Goal: Information Seeking & Learning: Learn about a topic

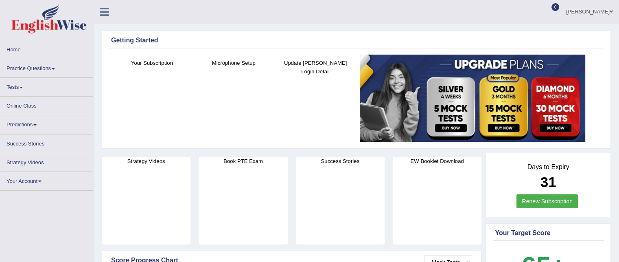
scroll to position [16, 0]
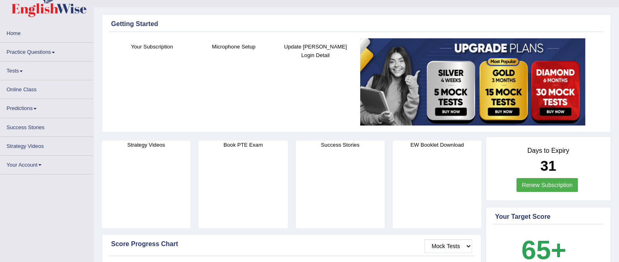
click at [46, 52] on link "Practice Questions" at bounding box center [46, 51] width 93 height 16
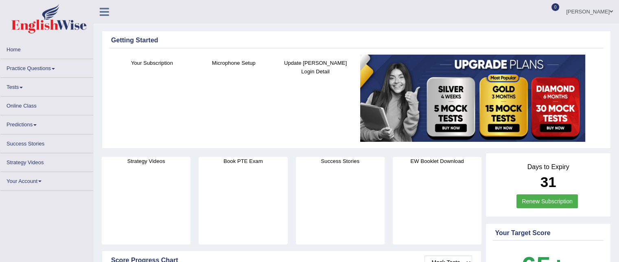
click at [46, 52] on link "Home" at bounding box center [46, 48] width 93 height 16
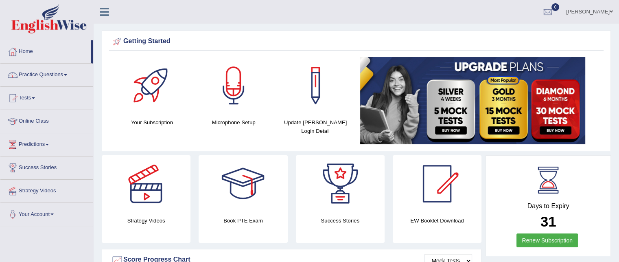
click at [49, 77] on link "Practice Questions" at bounding box center [46, 74] width 93 height 20
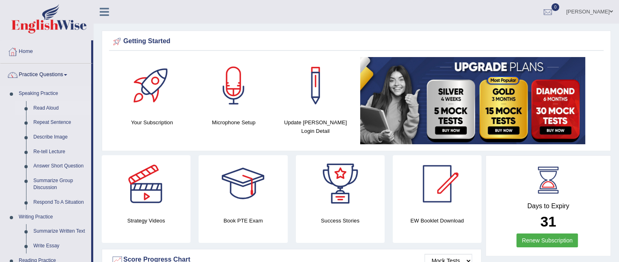
click at [38, 105] on link "Read Aloud" at bounding box center [60, 108] width 61 height 15
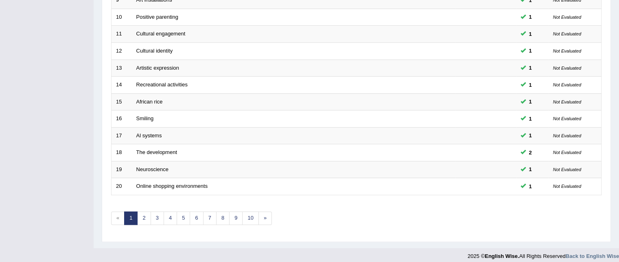
scroll to position [275, 0]
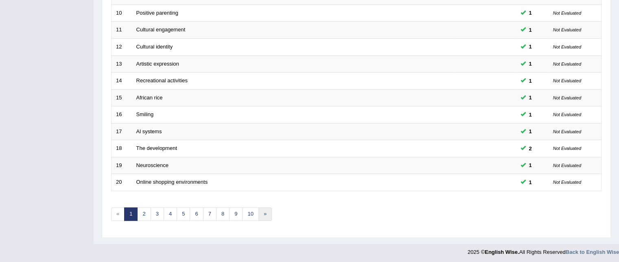
click at [265, 210] on link "»" at bounding box center [265, 213] width 13 height 13
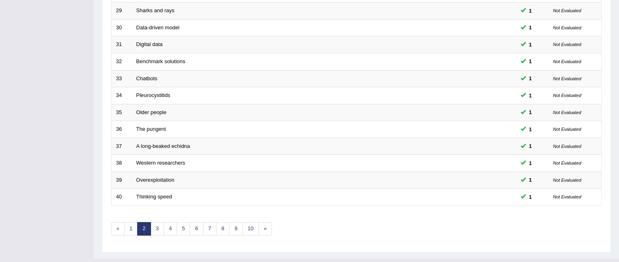
scroll to position [275, 0]
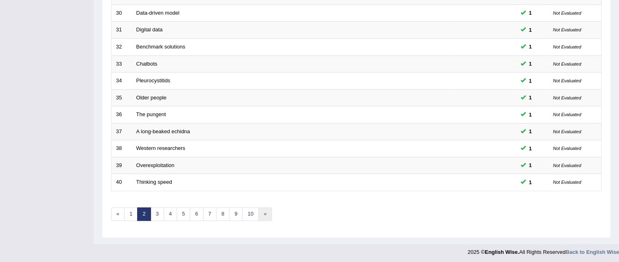
click at [260, 210] on link "»" at bounding box center [265, 213] width 13 height 13
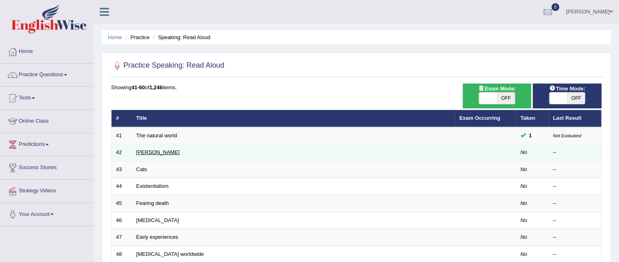
click at [148, 153] on link "Brigham" at bounding box center [158, 152] width 44 height 6
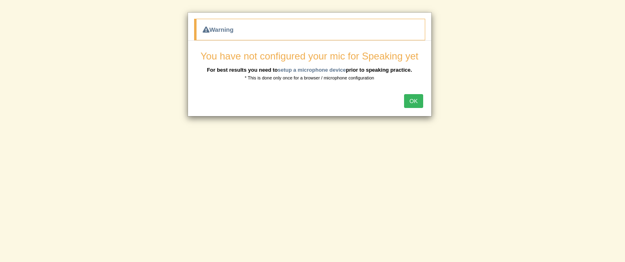
click at [415, 97] on button "OK" at bounding box center [413, 101] width 19 height 14
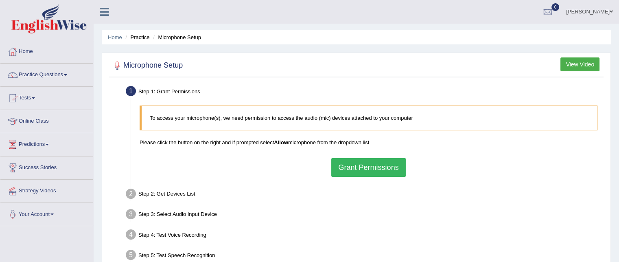
click at [358, 160] on button "Grant Permissions" at bounding box center [368, 167] width 74 height 19
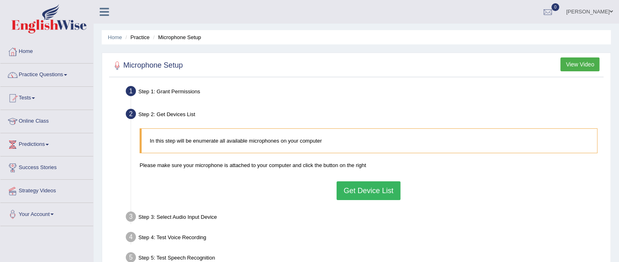
click at [365, 190] on button "Get Device List" at bounding box center [369, 190] width 64 height 19
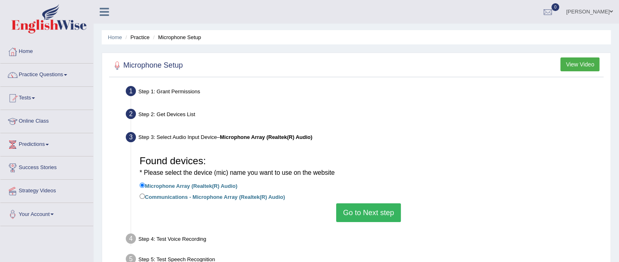
click at [369, 215] on button "Go to Next step" at bounding box center [368, 212] width 65 height 19
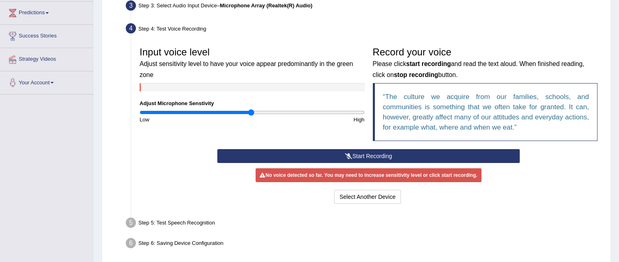
scroll to position [147, 0]
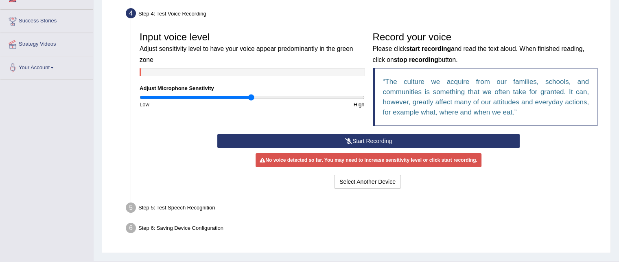
click at [382, 136] on button "Start Recording" at bounding box center [368, 141] width 303 height 14
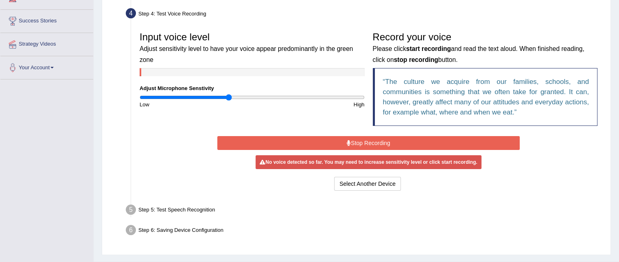
click at [229, 98] on input "range" at bounding box center [252, 97] width 225 height 7
click at [355, 141] on button "Stop Recording" at bounding box center [368, 143] width 303 height 14
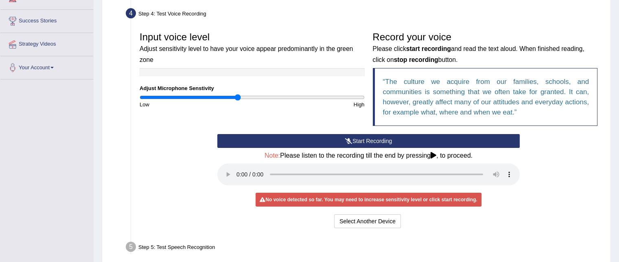
click at [238, 99] on input "range" at bounding box center [252, 97] width 225 height 7
click at [243, 96] on input "range" at bounding box center [252, 97] width 225 height 7
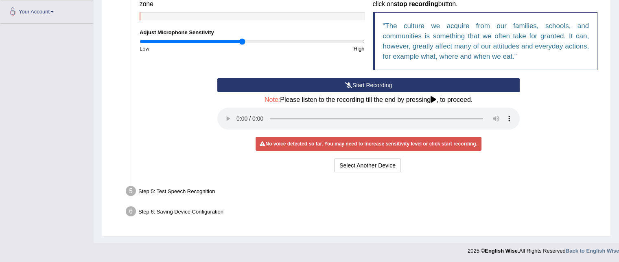
scroll to position [203, 0]
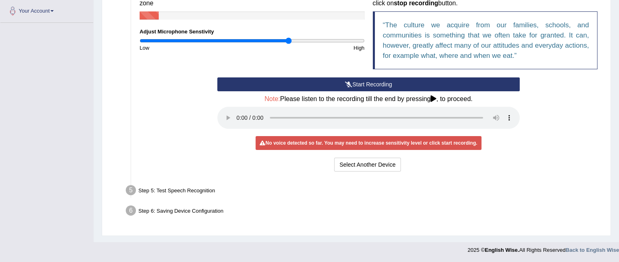
click at [288, 37] on input "range" at bounding box center [252, 40] width 225 height 7
click at [372, 82] on button "Start Recording" at bounding box center [368, 84] width 303 height 14
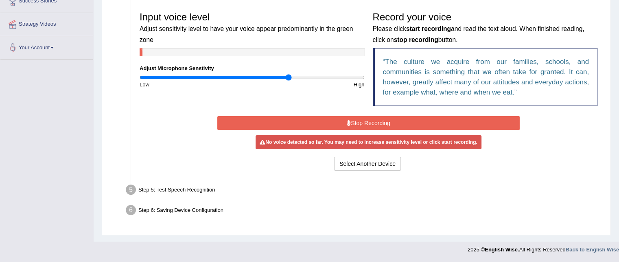
scroll to position [166, 0]
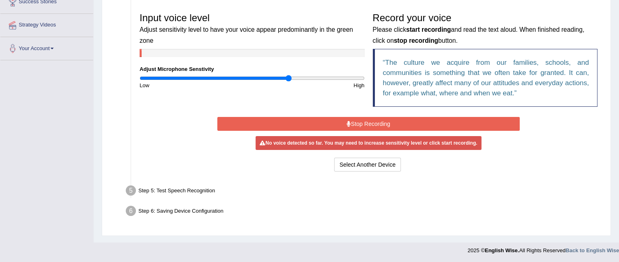
click at [361, 119] on button "Stop Recording" at bounding box center [368, 124] width 303 height 14
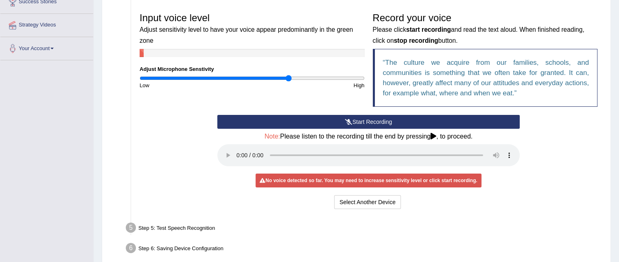
click at [361, 119] on button "Start Recording" at bounding box center [368, 122] width 303 height 14
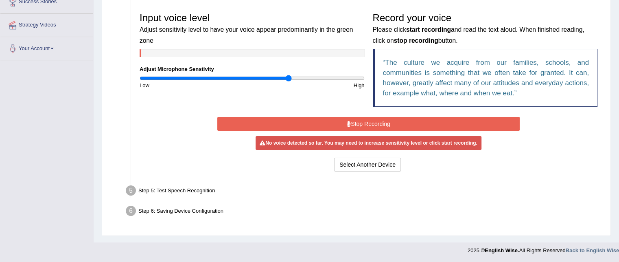
click at [358, 122] on button "Stop Recording" at bounding box center [368, 124] width 303 height 14
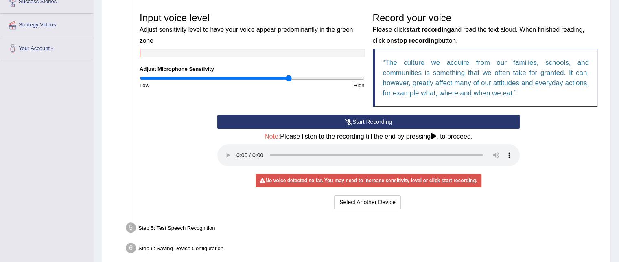
click at [363, 115] on button "Start Recording" at bounding box center [368, 122] width 303 height 14
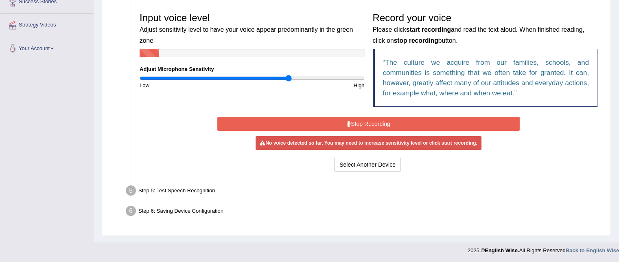
click at [364, 124] on button "Stop Recording" at bounding box center [368, 124] width 303 height 14
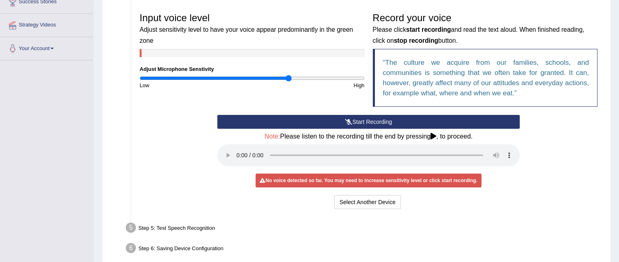
click at [370, 118] on button "Start Recording" at bounding box center [368, 122] width 303 height 14
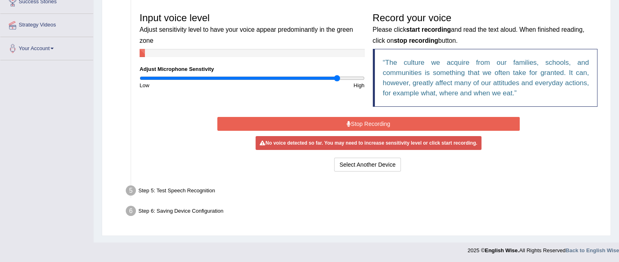
click at [338, 79] on input "range" at bounding box center [252, 78] width 225 height 7
click at [342, 76] on input "range" at bounding box center [252, 78] width 225 height 7
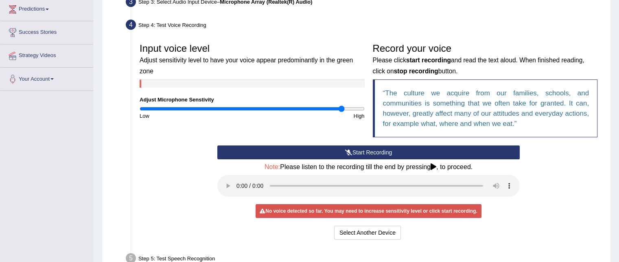
scroll to position [133, 0]
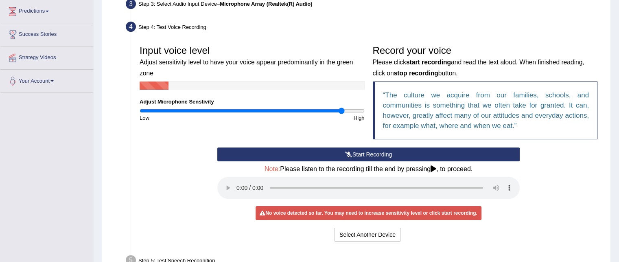
click at [384, 154] on button "Start Recording" at bounding box center [368, 154] width 303 height 14
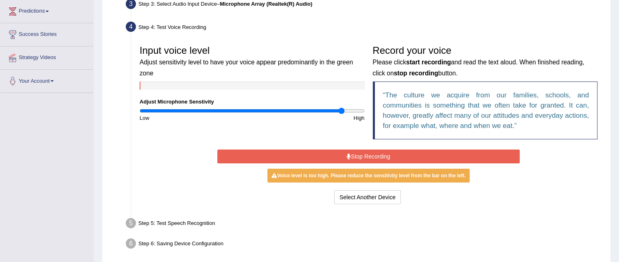
click at [384, 154] on button "Stop Recording" at bounding box center [368, 156] width 303 height 14
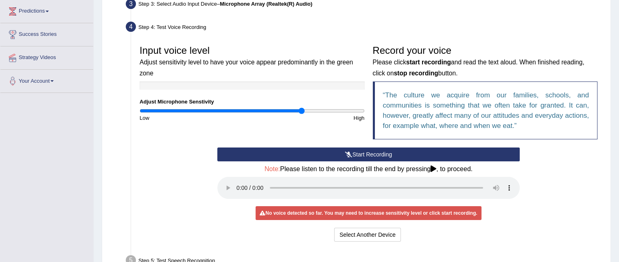
click at [301, 109] on input "range" at bounding box center [252, 110] width 225 height 7
click at [316, 107] on input "range" at bounding box center [252, 110] width 225 height 7
click at [332, 111] on input "range" at bounding box center [252, 110] width 225 height 7
click at [316, 109] on input "range" at bounding box center [252, 110] width 225 height 7
click at [391, 153] on button "Start Recording" at bounding box center [368, 154] width 303 height 14
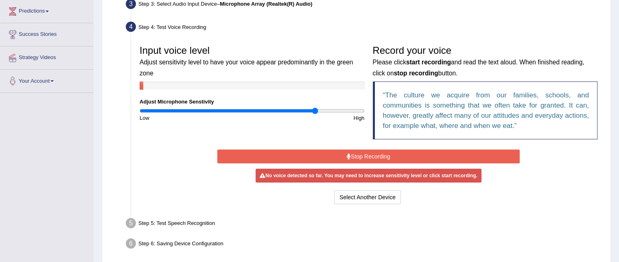
click at [378, 154] on button "Stop Recording" at bounding box center [368, 156] width 303 height 14
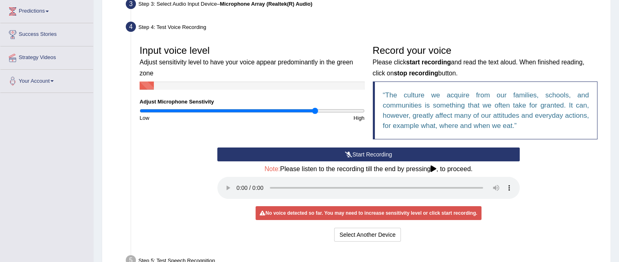
click at [340, 151] on button "Start Recording" at bounding box center [368, 154] width 303 height 14
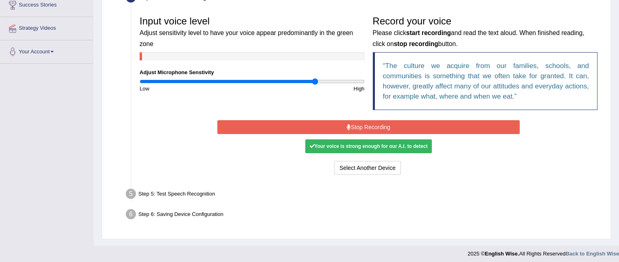
scroll to position [166, 0]
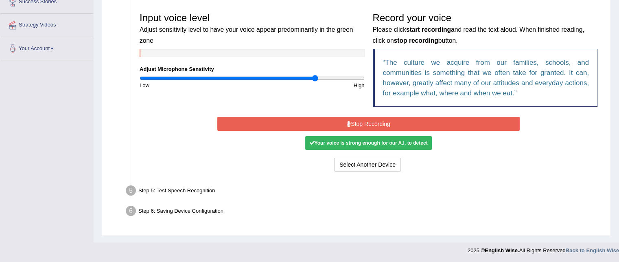
click at [343, 125] on button "Stop Recording" at bounding box center [368, 124] width 303 height 14
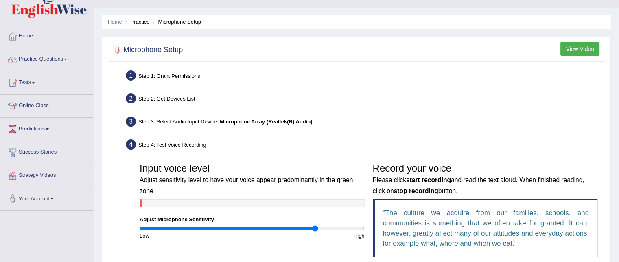
scroll to position [0, 0]
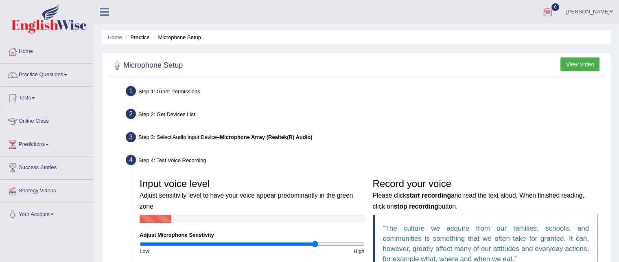
click at [130, 159] on li "Step 4: Test Voice Recording Input voice level Adjust sensitivity level to have…" at bounding box center [364, 266] width 474 height 228
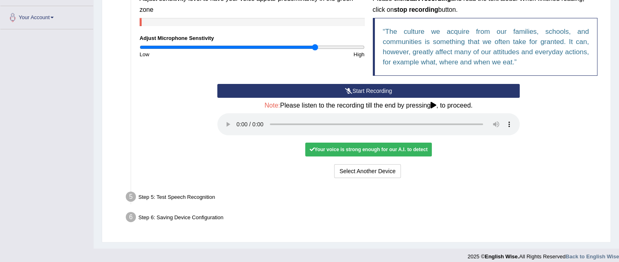
scroll to position [203, 0]
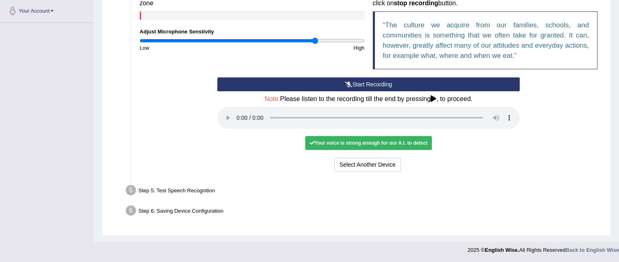
click at [352, 147] on div "Your voice is strong enough for our A.I. to detect" at bounding box center [368, 143] width 126 height 14
click at [345, 163] on button "Select Another Device" at bounding box center [367, 165] width 67 height 14
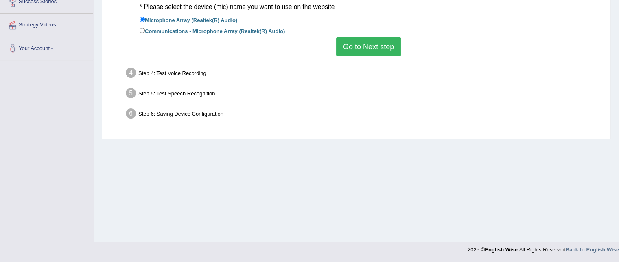
click at [370, 46] on button "Go to Next step" at bounding box center [368, 46] width 65 height 19
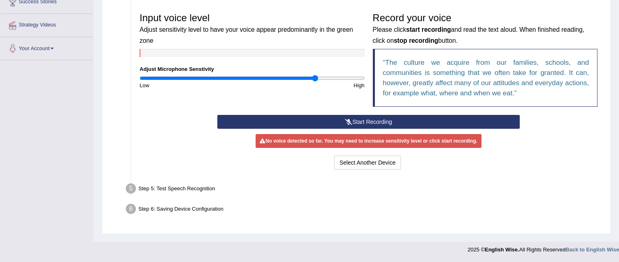
click at [370, 46] on div "Record your voice Please click start recording and read the text aloud. When fi…" at bounding box center [485, 62] width 233 height 106
click at [338, 117] on button "Start Recording" at bounding box center [368, 122] width 303 height 14
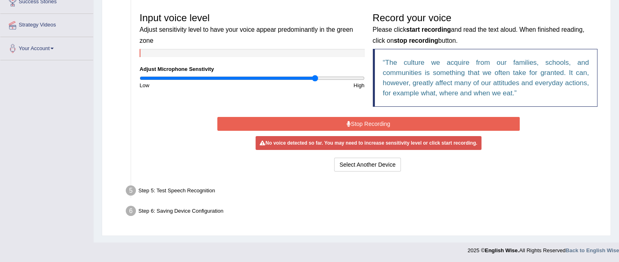
click at [324, 125] on button "Stop Recording" at bounding box center [368, 124] width 303 height 14
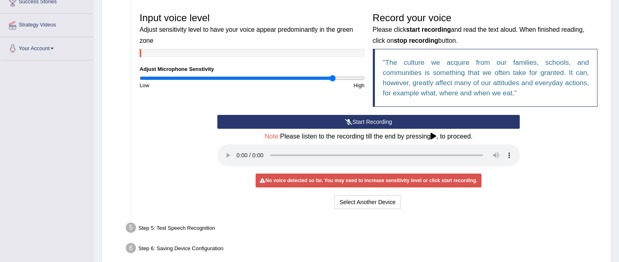
click at [332, 77] on input "range" at bounding box center [252, 78] width 225 height 7
click at [325, 121] on button "Start Recording" at bounding box center [368, 122] width 303 height 14
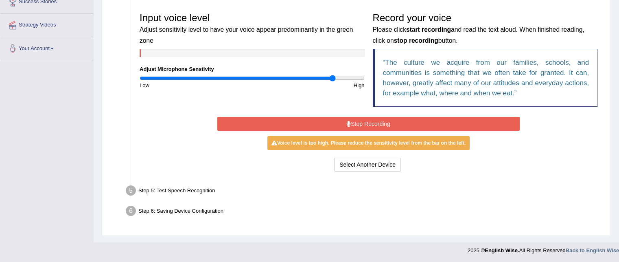
click at [325, 121] on button "Stop Recording" at bounding box center [368, 124] width 303 height 14
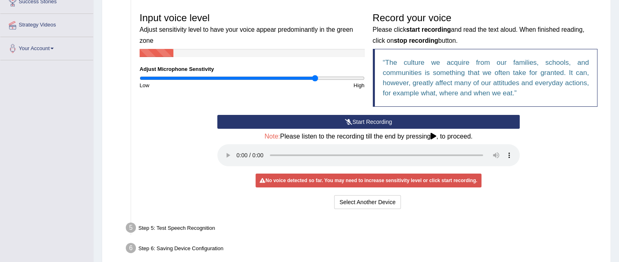
click at [316, 75] on input "range" at bounding box center [252, 78] width 225 height 7
click at [323, 75] on input "range" at bounding box center [252, 78] width 225 height 7
click at [370, 122] on button "Start Recording" at bounding box center [368, 122] width 303 height 14
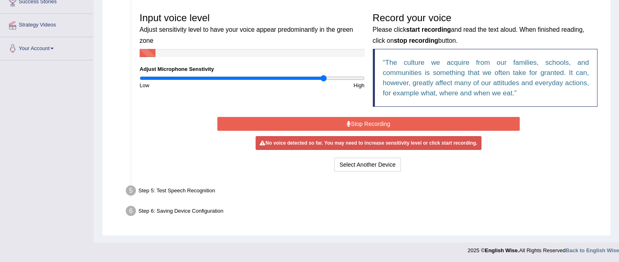
click at [370, 122] on button "Stop Recording" at bounding box center [368, 124] width 303 height 14
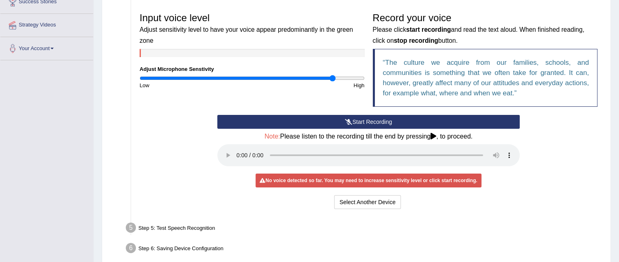
click at [332, 78] on input "range" at bounding box center [252, 78] width 225 height 7
click at [391, 124] on button "Start Recording" at bounding box center [368, 122] width 303 height 14
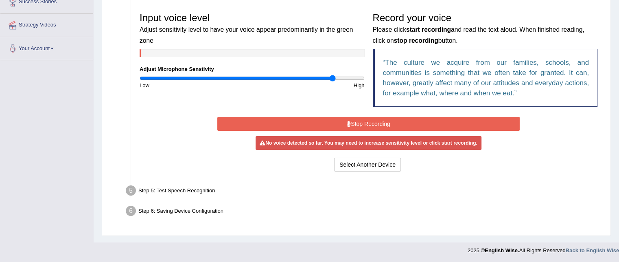
click at [391, 124] on button "Stop Recording" at bounding box center [368, 124] width 303 height 14
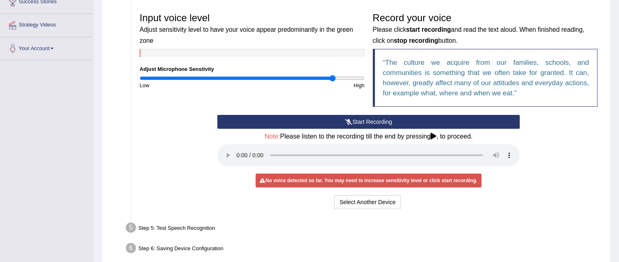
click at [391, 124] on button "Start Recording" at bounding box center [368, 122] width 303 height 14
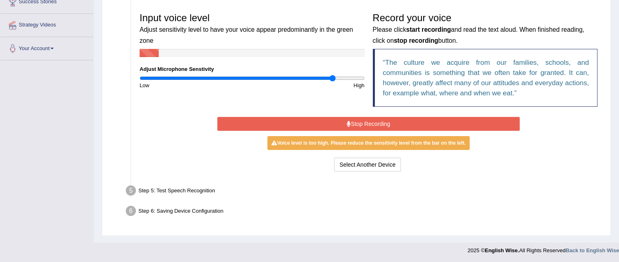
click at [391, 124] on button "Stop Recording" at bounding box center [368, 124] width 303 height 14
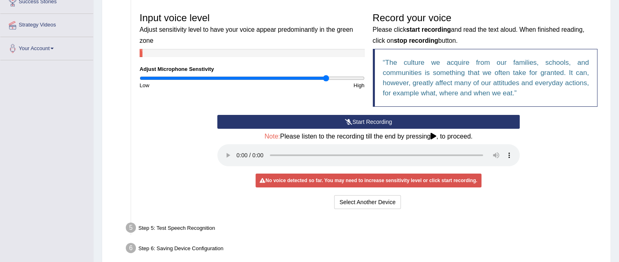
click at [326, 76] on input "range" at bounding box center [252, 78] width 225 height 7
click at [332, 76] on input "range" at bounding box center [252, 78] width 225 height 7
click at [338, 76] on input "range" at bounding box center [252, 78] width 225 height 7
click at [347, 77] on input "range" at bounding box center [252, 78] width 225 height 7
drag, startPoint x: 347, startPoint y: 77, endPoint x: 358, endPoint y: 75, distance: 11.1
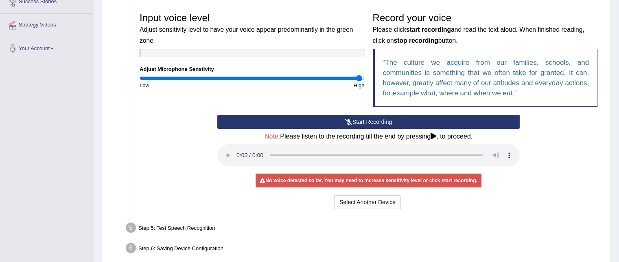
click at [358, 75] on input "range" at bounding box center [252, 78] width 225 height 7
click at [364, 75] on input "range" at bounding box center [252, 78] width 225 height 7
click at [287, 78] on input "range" at bounding box center [252, 78] width 225 height 7
click at [293, 77] on input "range" at bounding box center [252, 78] width 225 height 7
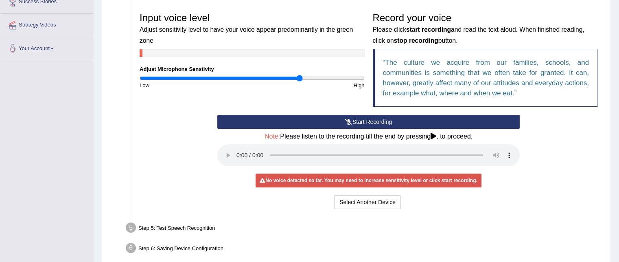
click at [299, 76] on input "range" at bounding box center [252, 78] width 225 height 7
click at [307, 75] on input "range" at bounding box center [252, 78] width 225 height 7
click at [365, 77] on div "Input voice level Adjust sensitivity level to have your voice appear predominan…" at bounding box center [252, 49] width 233 height 81
click at [361, 77] on input "range" at bounding box center [252, 78] width 225 height 7
click at [397, 118] on button "Start Recording" at bounding box center [368, 122] width 303 height 14
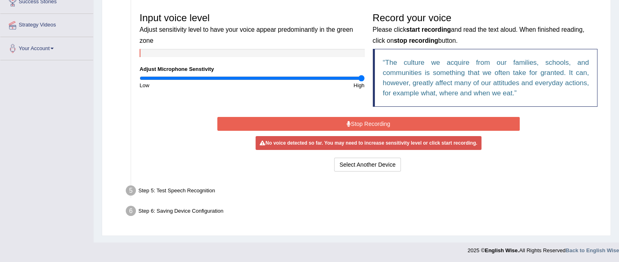
click at [388, 122] on button "Stop Recording" at bounding box center [368, 124] width 303 height 14
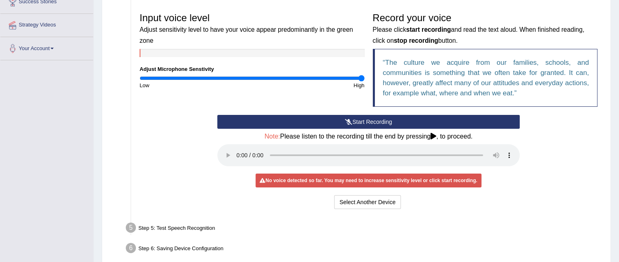
click at [388, 122] on button "Start Recording" at bounding box center [368, 122] width 303 height 14
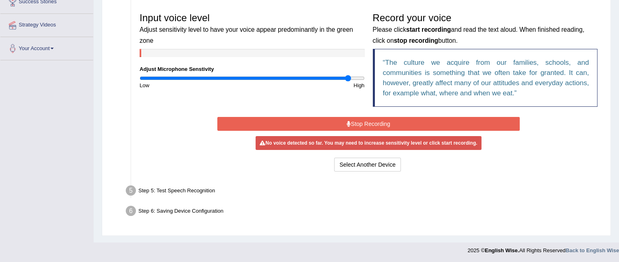
click at [348, 79] on input "range" at bounding box center [252, 78] width 225 height 7
click at [355, 76] on input "range" at bounding box center [252, 78] width 225 height 7
click at [345, 77] on input "range" at bounding box center [252, 78] width 225 height 7
click at [342, 77] on input "range" at bounding box center [252, 78] width 225 height 7
click at [338, 78] on input "range" at bounding box center [252, 78] width 225 height 7
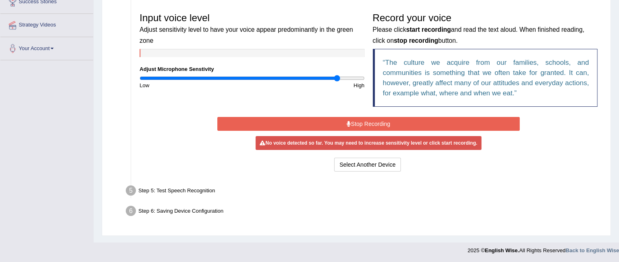
click at [361, 123] on button "Stop Recording" at bounding box center [368, 124] width 303 height 14
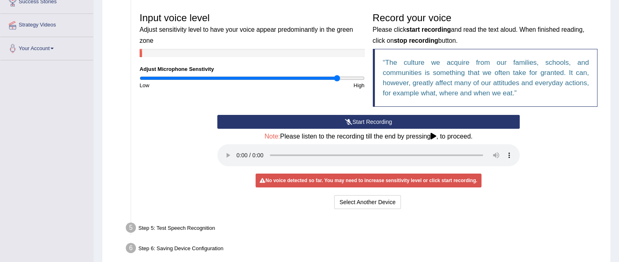
click at [361, 123] on button "Start Recording" at bounding box center [368, 122] width 303 height 14
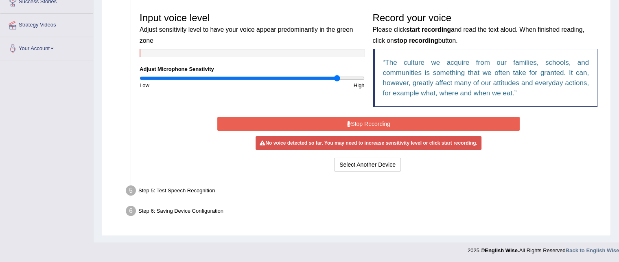
click at [361, 123] on button "Stop Recording" at bounding box center [368, 124] width 303 height 14
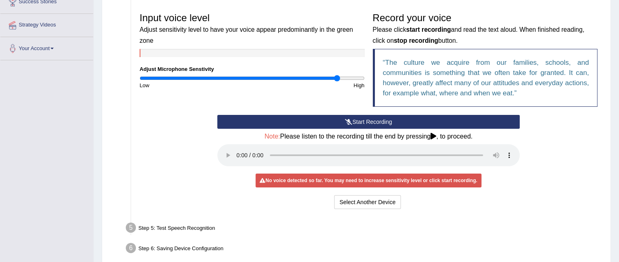
click at [361, 123] on button "Start Recording" at bounding box center [368, 122] width 303 height 14
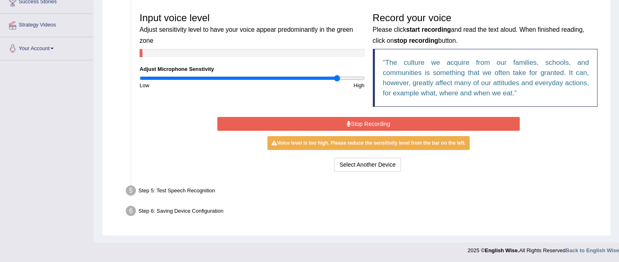
click at [361, 123] on button "Stop Recording" at bounding box center [368, 124] width 303 height 14
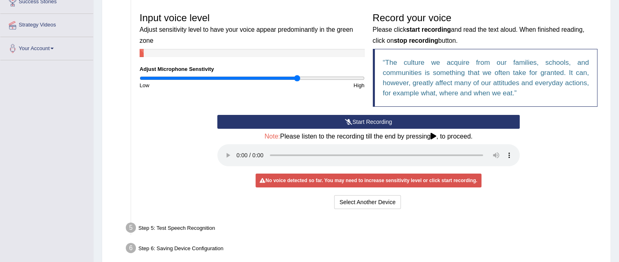
click at [298, 77] on input "range" at bounding box center [252, 78] width 225 height 7
click at [285, 77] on input "range" at bounding box center [252, 78] width 225 height 7
click at [254, 75] on input "range" at bounding box center [252, 78] width 225 height 7
click at [233, 76] on input "range" at bounding box center [252, 78] width 225 height 7
click at [221, 75] on input "range" at bounding box center [252, 78] width 225 height 7
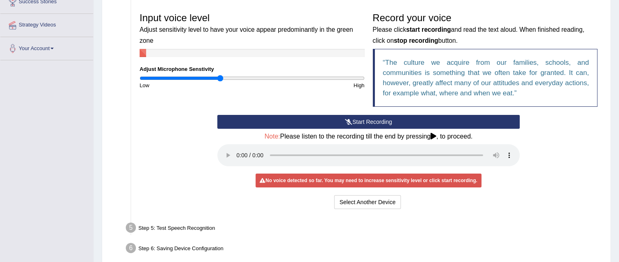
click at [349, 81] on div "High" at bounding box center [310, 85] width 116 height 8
click at [350, 76] on input "range" at bounding box center [252, 78] width 225 height 7
click at [368, 121] on button "Start Recording" at bounding box center [368, 122] width 303 height 14
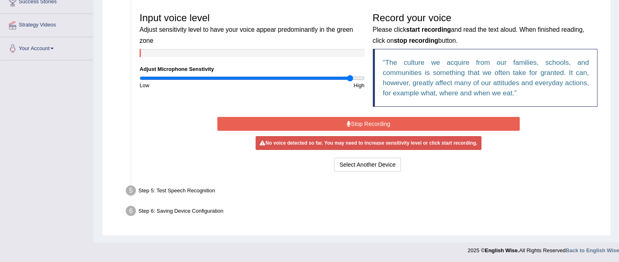
click at [368, 121] on button "Stop Recording" at bounding box center [368, 124] width 303 height 14
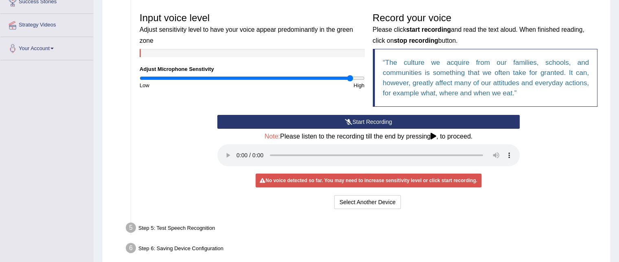
click at [368, 121] on button "Start Recording" at bounding box center [368, 122] width 303 height 14
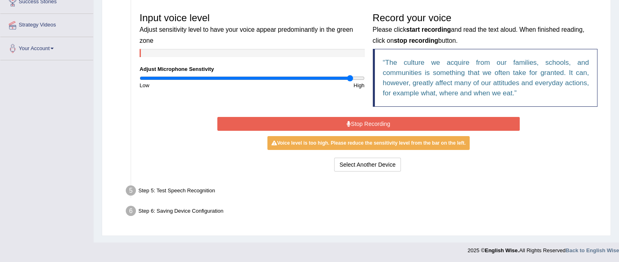
click at [360, 124] on button "Stop Recording" at bounding box center [368, 124] width 303 height 14
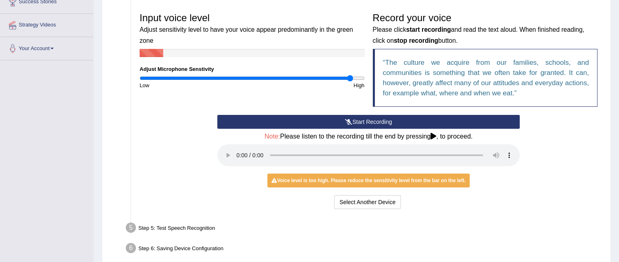
click at [358, 122] on button "Start Recording" at bounding box center [368, 122] width 303 height 14
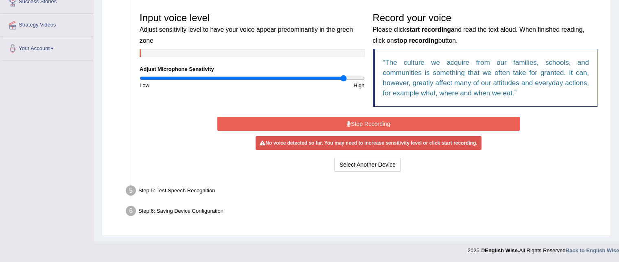
click at [343, 77] on input "range" at bounding box center [252, 78] width 225 height 7
click at [336, 78] on input "range" at bounding box center [252, 78] width 225 height 7
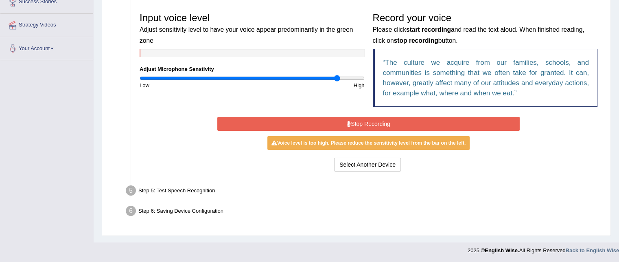
click at [327, 81] on div "High" at bounding box center [310, 85] width 116 height 8
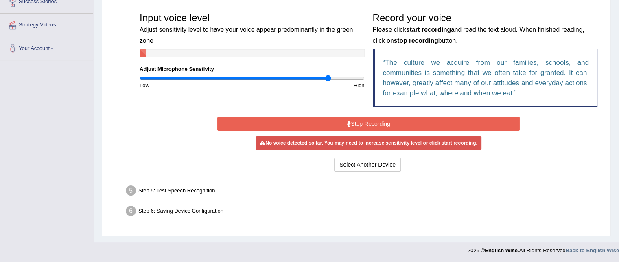
click at [328, 76] on input "range" at bounding box center [252, 78] width 225 height 7
type input "1.74"
click at [333, 78] on input "range" at bounding box center [252, 78] width 225 height 7
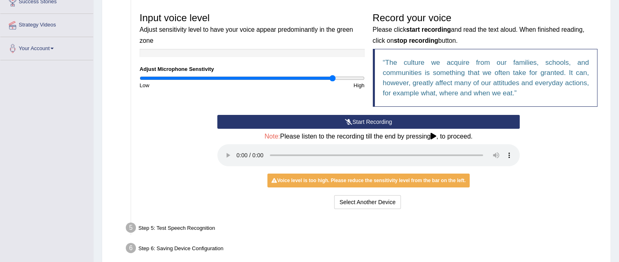
click at [340, 179] on div "Voice level is too high. Please reduce the sensitivity level from the bar on th…" at bounding box center [369, 180] width 202 height 14
click at [515, 178] on div "No voice detected so far. You may need to increase sensitivity level or click s…" at bounding box center [368, 180] width 303 height 8
click at [340, 116] on button "Start Recording" at bounding box center [368, 122] width 303 height 14
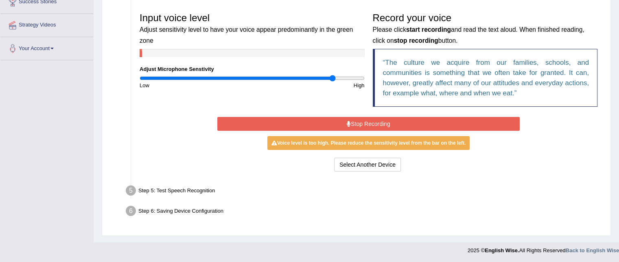
click at [353, 120] on button "Stop Recording" at bounding box center [368, 124] width 303 height 14
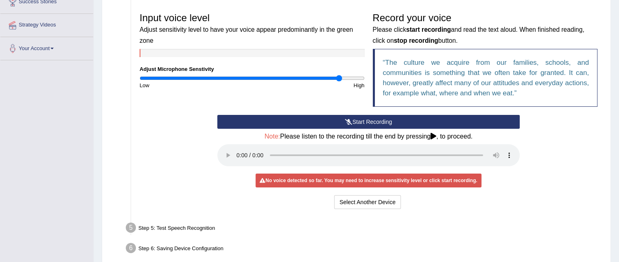
type input "1.8"
click at [338, 75] on input "range" at bounding box center [252, 78] width 225 height 7
click at [354, 121] on button "Start Recording" at bounding box center [368, 122] width 303 height 14
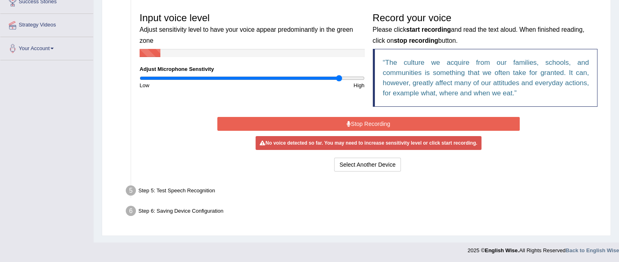
click at [354, 121] on button "Stop Recording" at bounding box center [368, 124] width 303 height 14
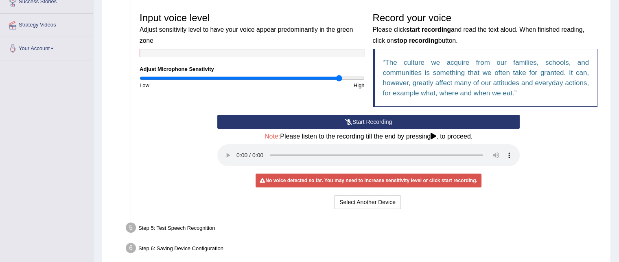
click at [362, 120] on button "Start Recording" at bounding box center [368, 122] width 303 height 14
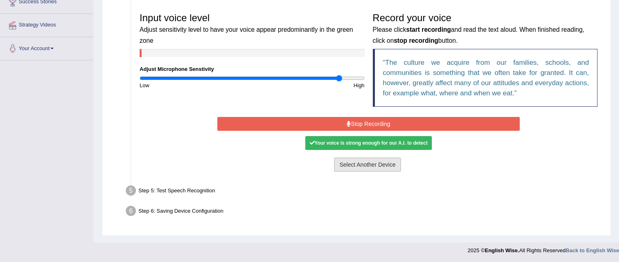
click at [368, 160] on button "Select Another Device" at bounding box center [367, 165] width 67 height 14
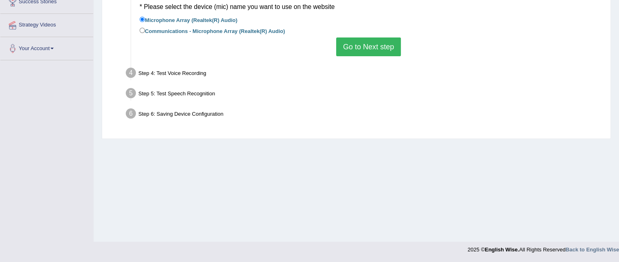
click at [352, 40] on button "Go to Next step" at bounding box center [368, 46] width 65 height 19
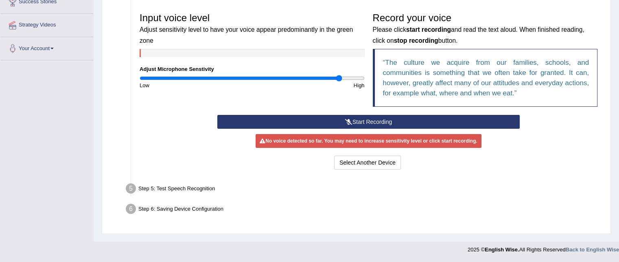
click at [339, 120] on button "Start Recording" at bounding box center [368, 122] width 303 height 14
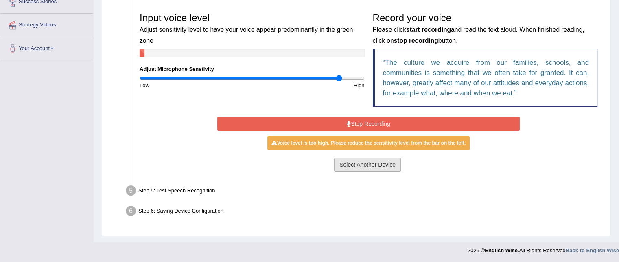
click at [366, 163] on button "Select Another Device" at bounding box center [367, 165] width 67 height 14
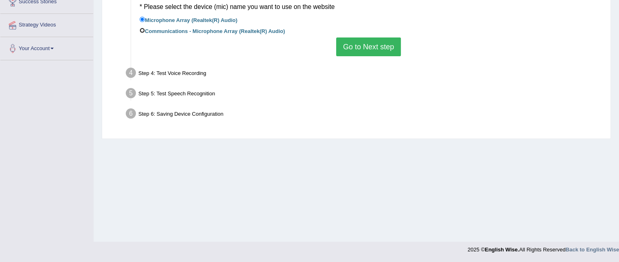
click at [140, 30] on input "Communications - Microphone Array (Realtek(R) Audio)" at bounding box center [142, 30] width 5 height 5
radio input "true"
click at [341, 42] on button "Go to Next step" at bounding box center [368, 46] width 65 height 19
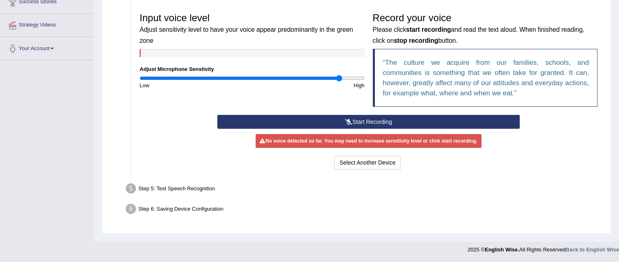
click at [359, 118] on button "Start Recording" at bounding box center [368, 122] width 303 height 14
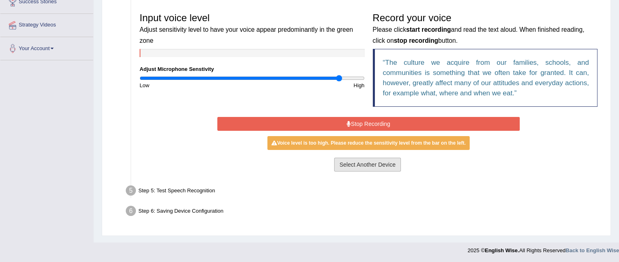
click at [355, 167] on button "Select Another Device" at bounding box center [367, 165] width 67 height 14
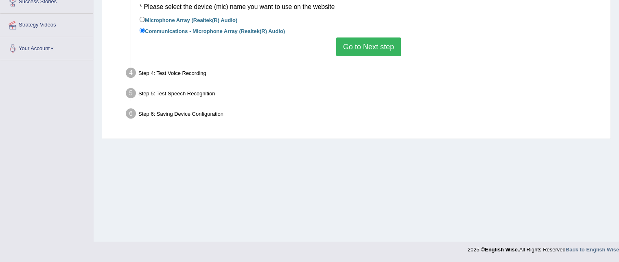
click at [368, 46] on button "Go to Next step" at bounding box center [368, 46] width 65 height 19
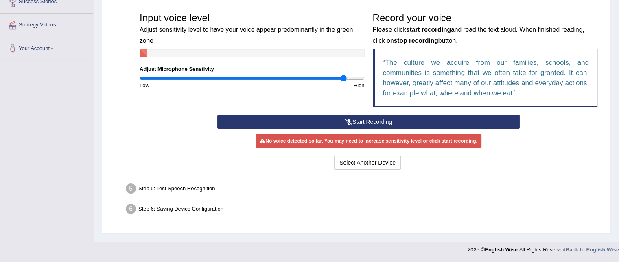
click at [342, 79] on input "range" at bounding box center [252, 78] width 225 height 7
click at [353, 122] on button "Start Recording" at bounding box center [368, 122] width 303 height 14
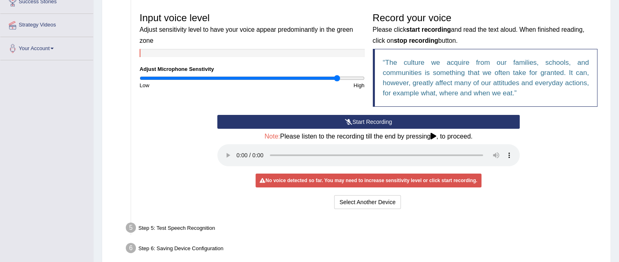
click at [338, 78] on input "range" at bounding box center [252, 78] width 225 height 7
click at [373, 122] on button "Start Recording" at bounding box center [368, 122] width 303 height 14
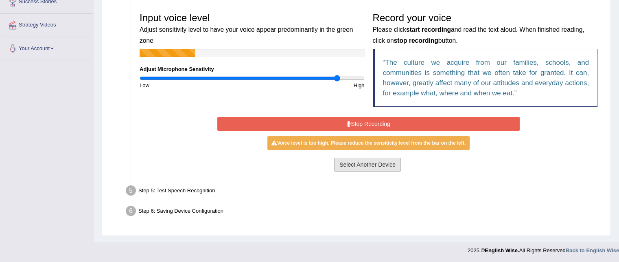
click at [359, 164] on button "Select Another Device" at bounding box center [367, 165] width 67 height 14
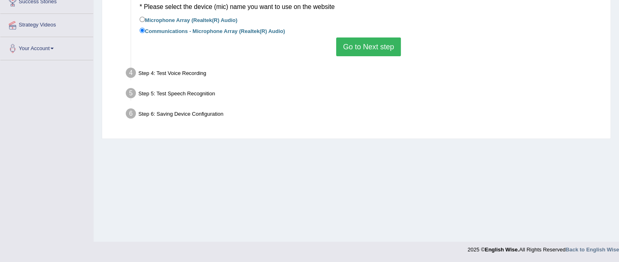
click at [375, 47] on button "Go to Next step" at bounding box center [368, 46] width 65 height 19
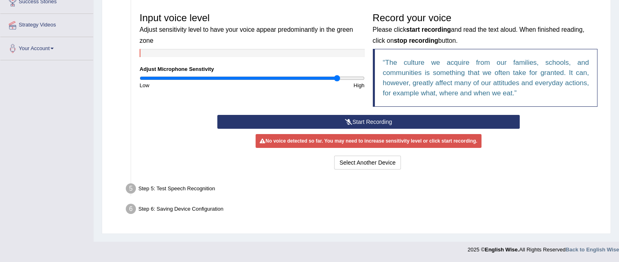
click at [375, 123] on button "Start Recording" at bounding box center [368, 122] width 303 height 14
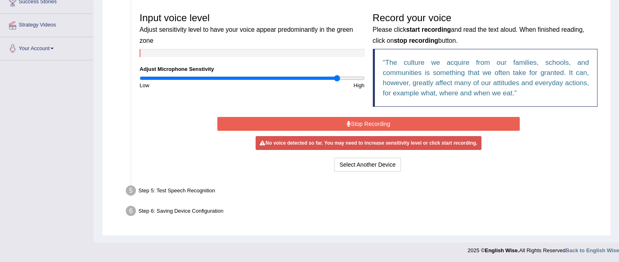
click at [375, 123] on button "Stop Recording" at bounding box center [368, 124] width 303 height 14
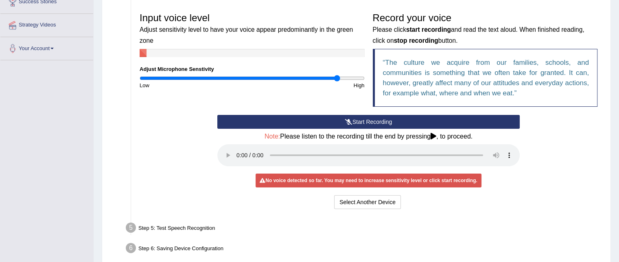
click at [375, 123] on button "Start Recording" at bounding box center [368, 122] width 303 height 14
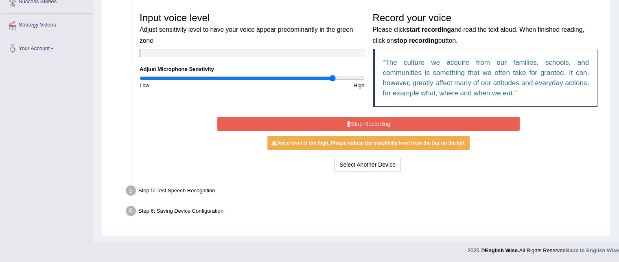
click at [333, 76] on input "range" at bounding box center [252, 78] width 225 height 7
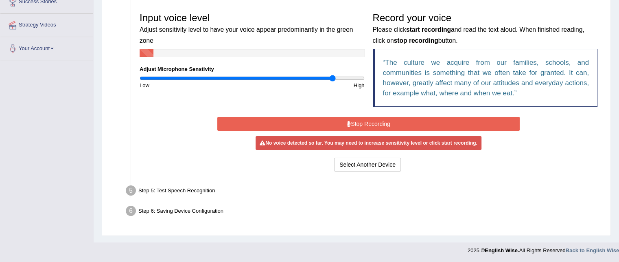
click at [369, 123] on button "Stop Recording" at bounding box center [368, 124] width 303 height 14
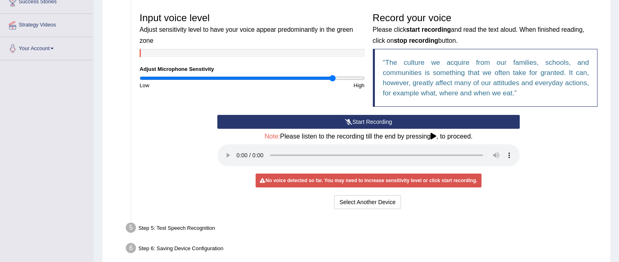
click at [369, 123] on button "Start Recording" at bounding box center [368, 122] width 303 height 14
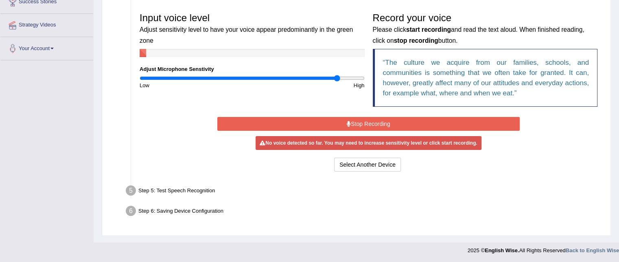
click at [337, 78] on input "range" at bounding box center [252, 78] width 225 height 7
click at [328, 77] on input "range" at bounding box center [252, 78] width 225 height 7
click at [320, 77] on input "range" at bounding box center [252, 78] width 225 height 7
click at [360, 124] on button "Stop Recording" at bounding box center [368, 124] width 303 height 14
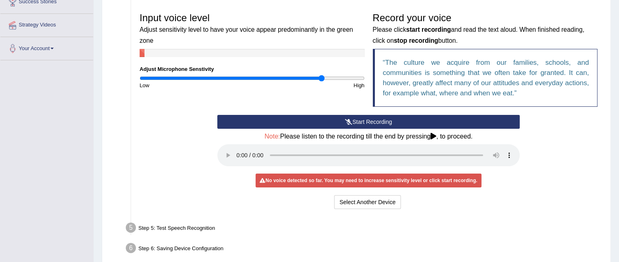
click at [360, 124] on button "Start Recording" at bounding box center [368, 122] width 303 height 14
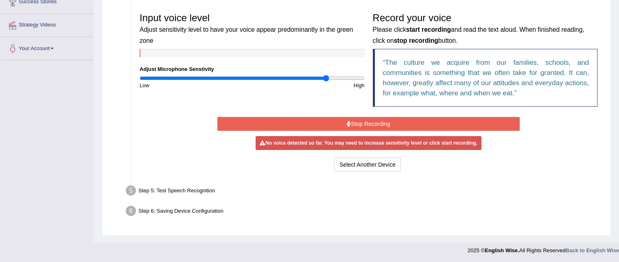
click at [327, 76] on input "range" at bounding box center [252, 78] width 225 height 7
click at [336, 78] on input "range" at bounding box center [252, 78] width 225 height 7
click at [355, 75] on input "range" at bounding box center [252, 78] width 225 height 7
type input "1.84"
click at [343, 78] on input "range" at bounding box center [252, 78] width 225 height 7
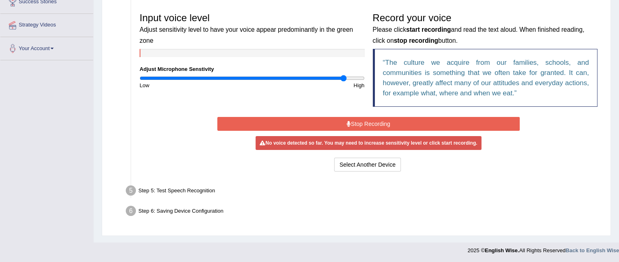
click at [366, 122] on button "Stop Recording" at bounding box center [368, 124] width 303 height 14
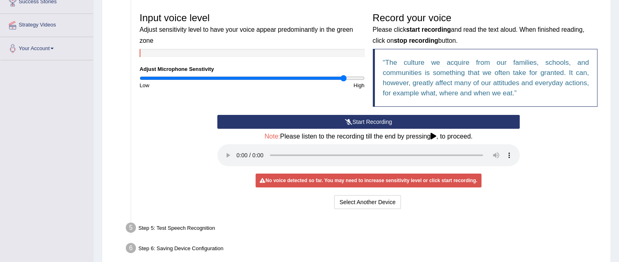
click at [366, 120] on button "Start Recording" at bounding box center [368, 122] width 303 height 14
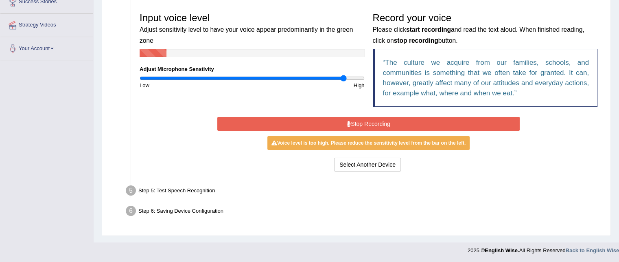
click at [358, 123] on button "Stop Recording" at bounding box center [368, 124] width 303 height 14
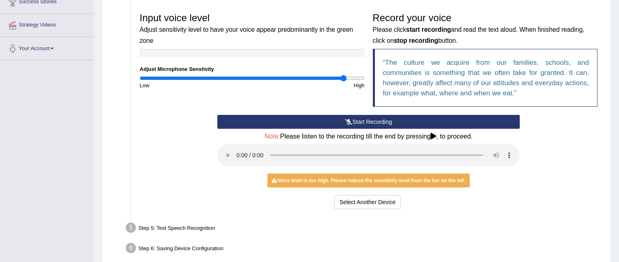
click at [436, 136] on icon at bounding box center [434, 136] width 6 height 7
click at [383, 196] on button "Select Another Device" at bounding box center [367, 202] width 67 height 14
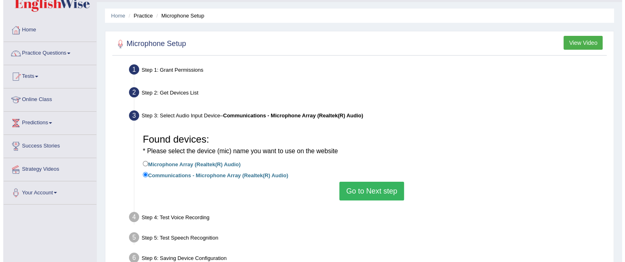
scroll to position [19, 0]
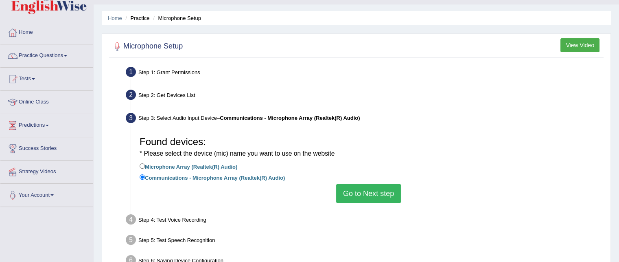
click at [583, 46] on button "View Video" at bounding box center [580, 45] width 39 height 14
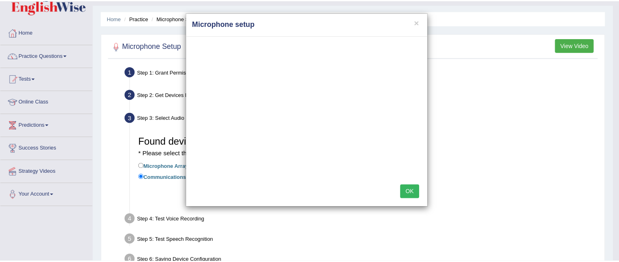
scroll to position [0, 0]
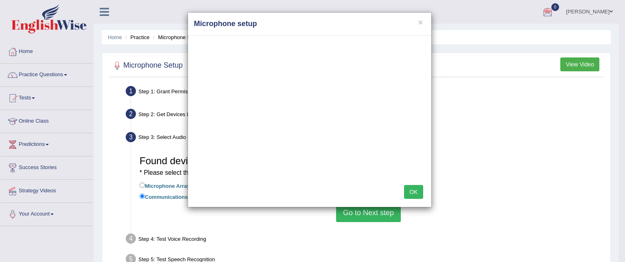
click at [419, 190] on button "OK" at bounding box center [413, 192] width 19 height 14
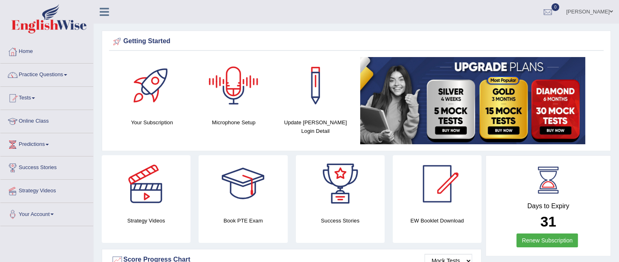
click at [233, 93] on div at bounding box center [233, 85] width 57 height 57
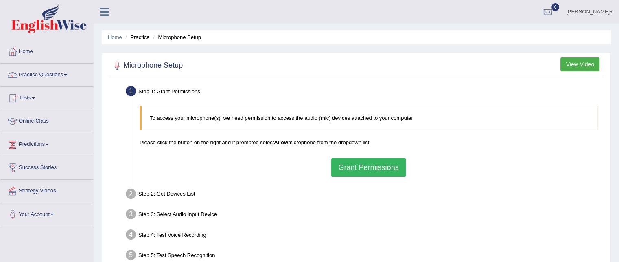
click at [347, 164] on button "Grant Permissions" at bounding box center [368, 167] width 74 height 19
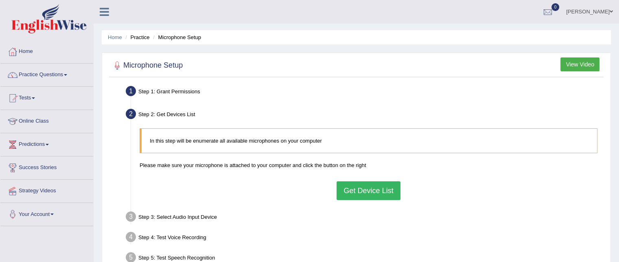
click at [364, 192] on button "Get Device List" at bounding box center [369, 190] width 64 height 19
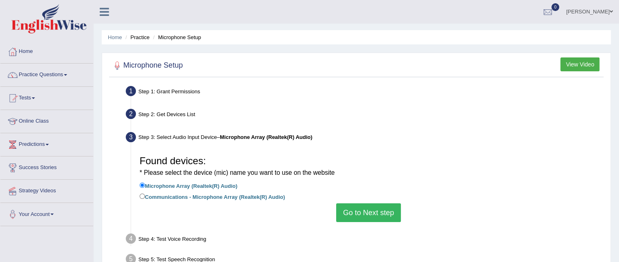
click at [360, 208] on button "Go to Next step" at bounding box center [368, 212] width 65 height 19
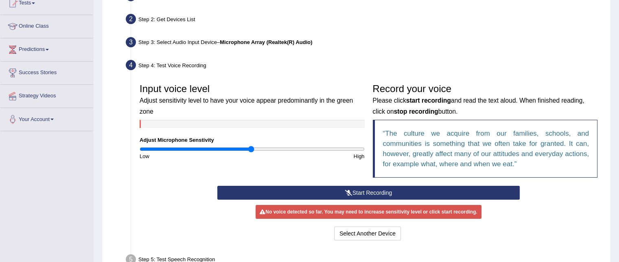
scroll to position [114, 0]
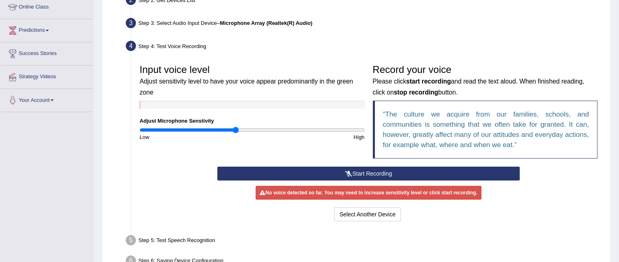
click at [235, 130] on input "range" at bounding box center [252, 130] width 225 height 7
click at [354, 168] on button "Start Recording" at bounding box center [368, 174] width 303 height 14
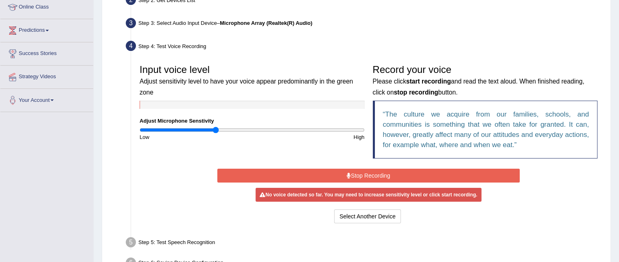
click at [217, 132] on input "range" at bounding box center [252, 130] width 225 height 7
click at [360, 174] on button "Stop Recording" at bounding box center [368, 176] width 303 height 14
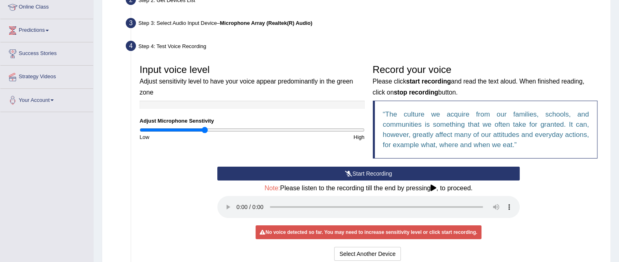
click at [205, 130] on input "range" at bounding box center [252, 130] width 225 height 7
click at [292, 237] on div "No voice detected so far. You may need to increase sensitivity level or click s…" at bounding box center [369, 232] width 226 height 14
click at [292, 233] on div "No voice detected so far. You may need to increase sensitivity level or click s…" at bounding box center [369, 232] width 226 height 14
type input "1"
click at [250, 129] on input "range" at bounding box center [252, 130] width 225 height 7
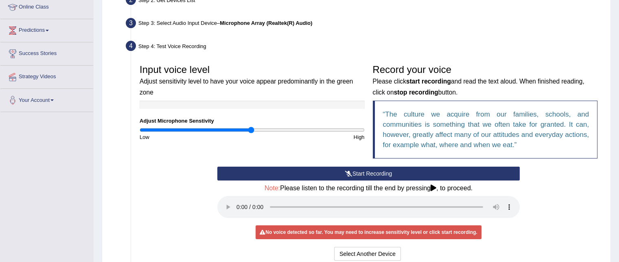
click at [338, 172] on button "Start Recording" at bounding box center [368, 174] width 303 height 14
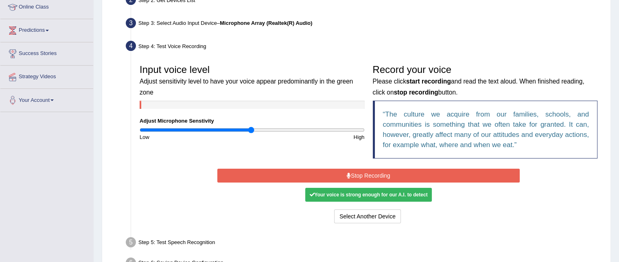
click at [338, 172] on button "Stop Recording" at bounding box center [368, 176] width 303 height 14
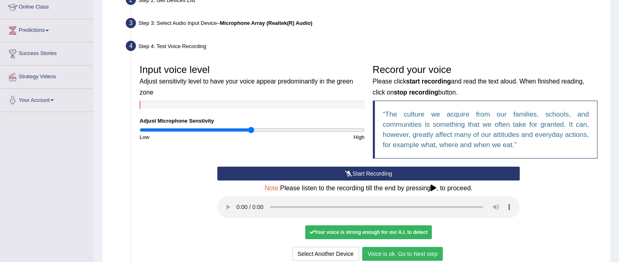
click at [395, 252] on button "Voice is ok. Go to Next step" at bounding box center [402, 254] width 81 height 14
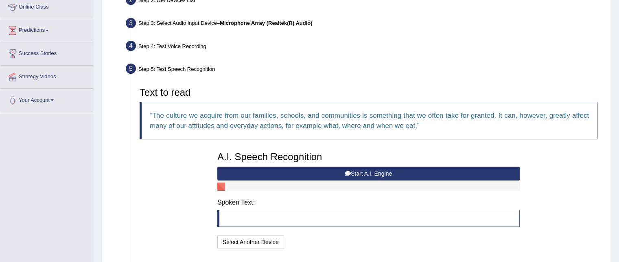
click at [327, 169] on button "Start A.I. Engine" at bounding box center [368, 174] width 303 height 14
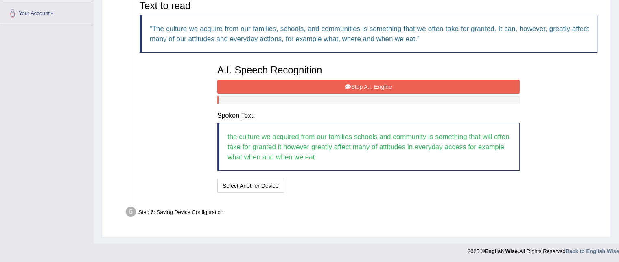
scroll to position [201, 0]
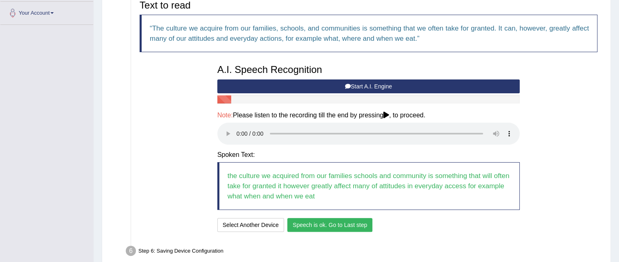
click at [321, 224] on button "Speech is ok. Go to Last step" at bounding box center [329, 225] width 85 height 14
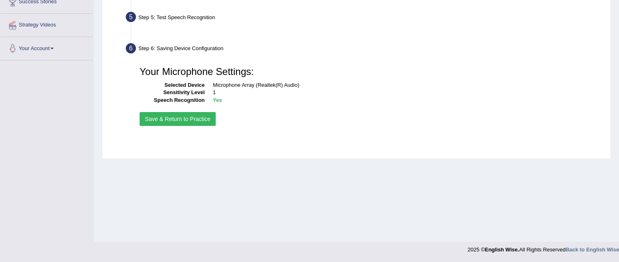
scroll to position [166, 0]
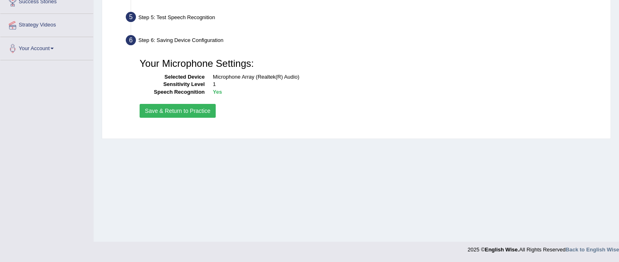
drag, startPoint x: 321, startPoint y: 224, endPoint x: 287, endPoint y: 162, distance: 70.2
click at [287, 162] on div "Home Practice Microphone Setup You have already completed the setup earlier wit…" at bounding box center [357, 37] width 526 height 407
click at [187, 107] on button "Save & Return to Practice" at bounding box center [178, 111] width 76 height 14
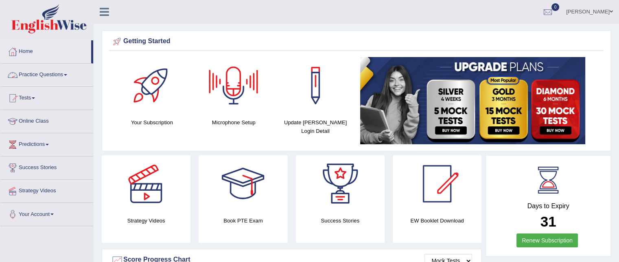
click at [40, 73] on link "Practice Questions" at bounding box center [46, 74] width 93 height 20
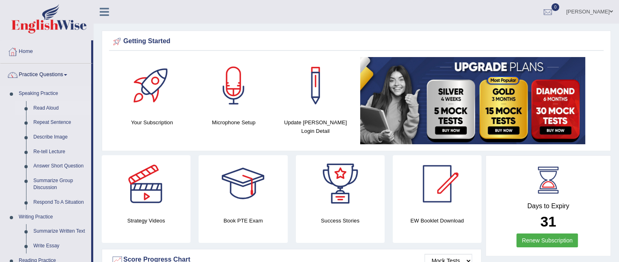
click at [41, 107] on link "Read Aloud" at bounding box center [60, 108] width 61 height 15
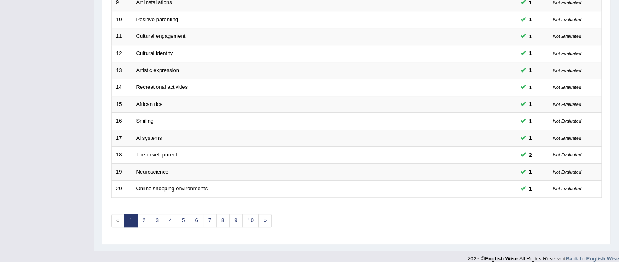
scroll to position [275, 0]
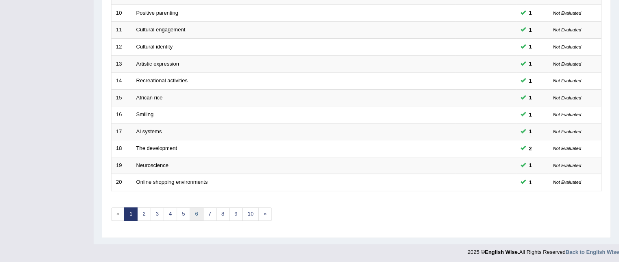
click at [196, 210] on link "6" at bounding box center [196, 213] width 13 height 13
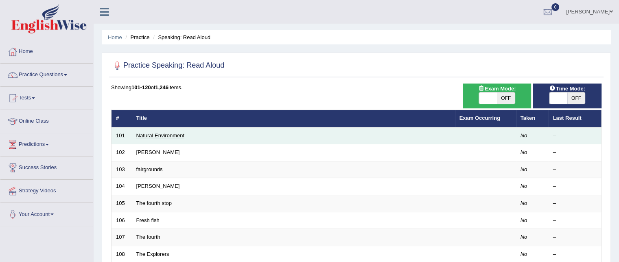
click at [143, 136] on link "Natural Environment" at bounding box center [160, 135] width 48 height 6
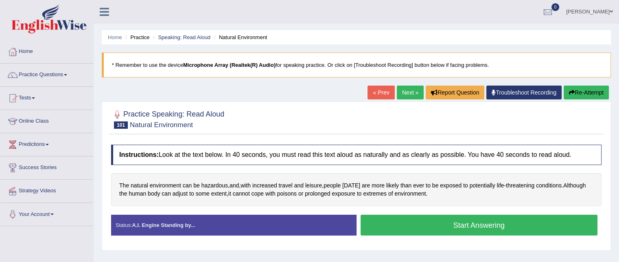
click at [469, 221] on button "Start Answering" at bounding box center [479, 225] width 237 height 21
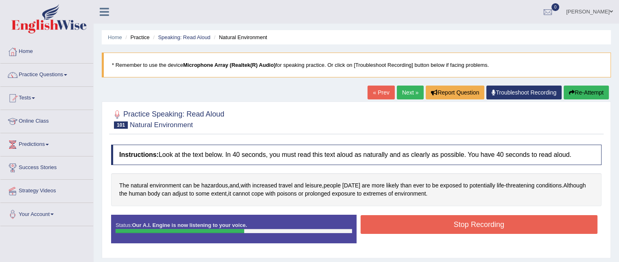
click at [469, 221] on button "Stop Recording" at bounding box center [479, 224] width 237 height 19
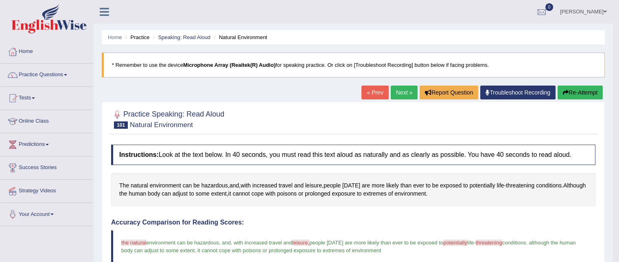
click at [400, 93] on link "Next »" at bounding box center [404, 93] width 27 height 14
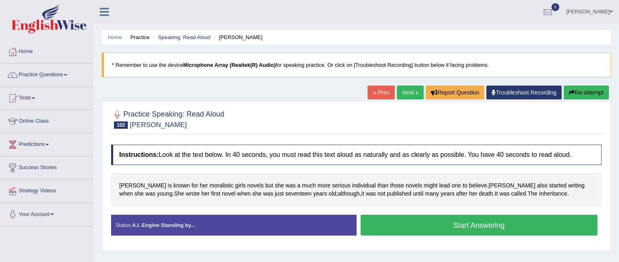
click at [440, 222] on button "Start Answering" at bounding box center [479, 225] width 237 height 21
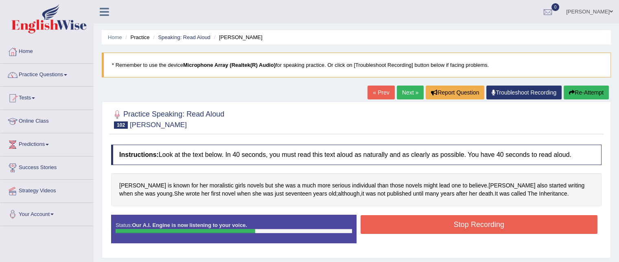
click at [440, 222] on button "Stop Recording" at bounding box center [479, 224] width 237 height 19
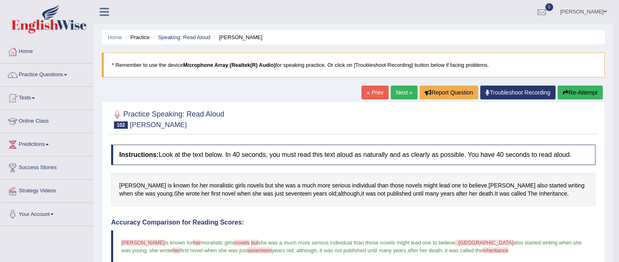
click at [395, 92] on link "Next »" at bounding box center [404, 93] width 27 height 14
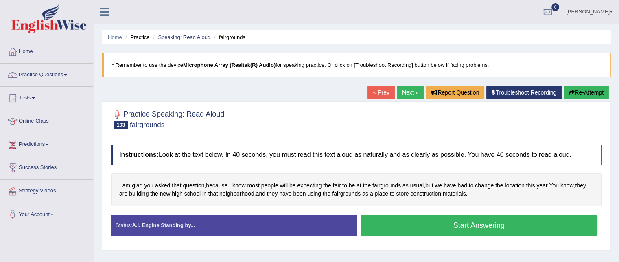
click at [453, 225] on button "Start Answering" at bounding box center [479, 225] width 237 height 21
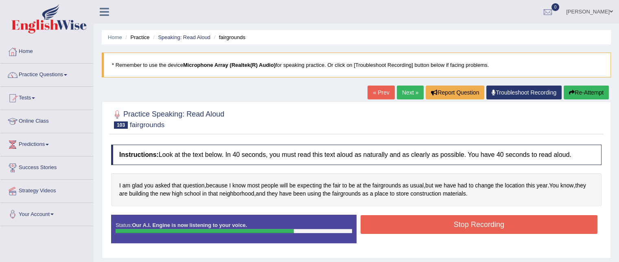
click at [453, 222] on button "Stop Recording" at bounding box center [479, 224] width 237 height 19
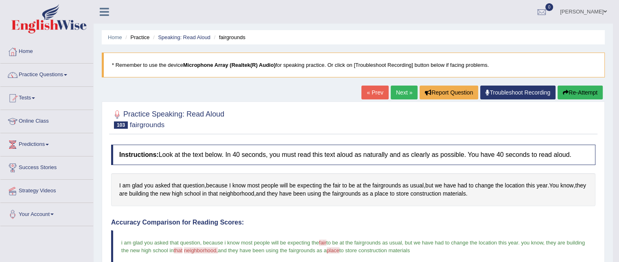
click at [401, 89] on link "Next »" at bounding box center [404, 93] width 27 height 14
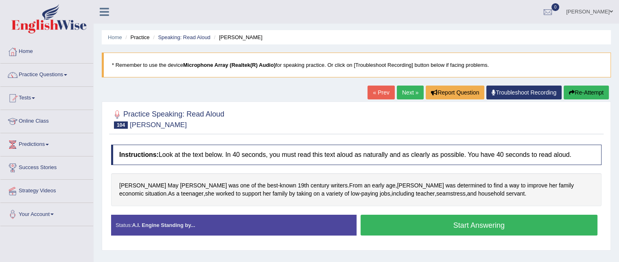
click at [446, 219] on button "Start Answering" at bounding box center [479, 225] width 237 height 21
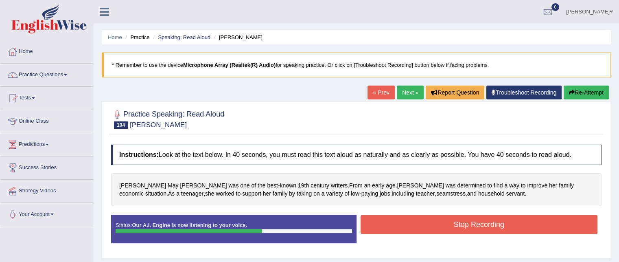
click at [446, 219] on button "Stop Recording" at bounding box center [479, 224] width 237 height 19
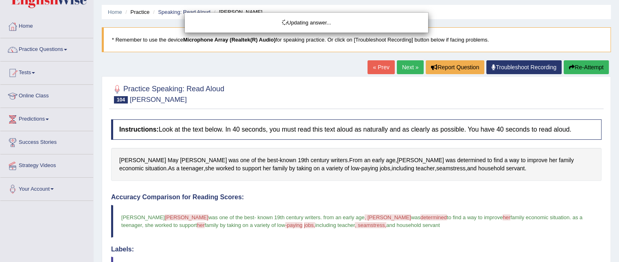
scroll to position [9, 0]
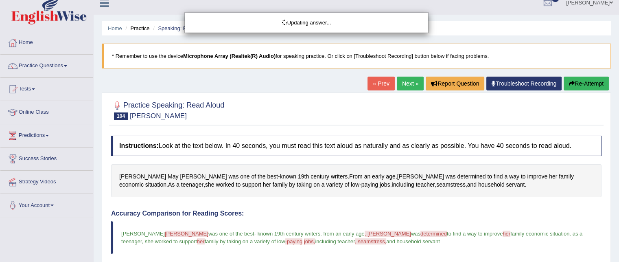
click at [406, 79] on div "Updating answer..." at bounding box center [309, 131] width 619 height 262
click at [404, 79] on div "Updating answer..." at bounding box center [309, 131] width 619 height 262
click at [401, 89] on div "Updating answer..." at bounding box center [309, 131] width 619 height 262
click at [403, 81] on div "Updating answer..." at bounding box center [309, 131] width 619 height 262
